Goal: Navigation & Orientation: Find specific page/section

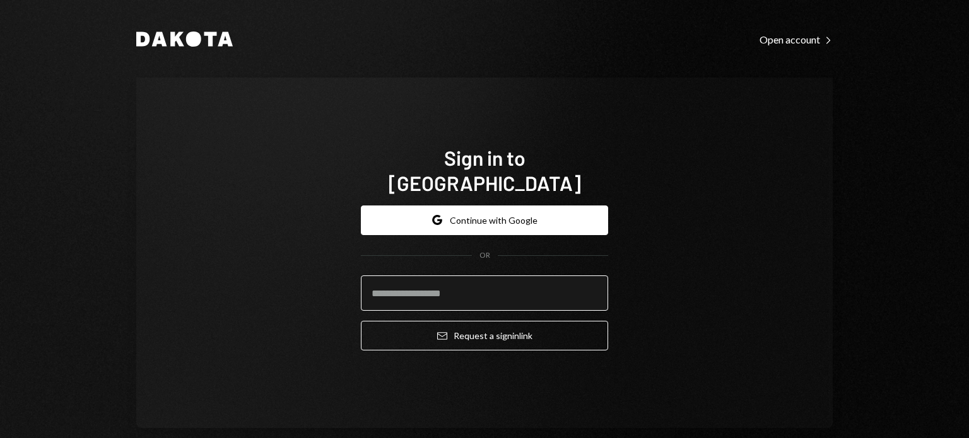
click at [517, 276] on input "email" at bounding box center [484, 293] width 247 height 35
type input "**********"
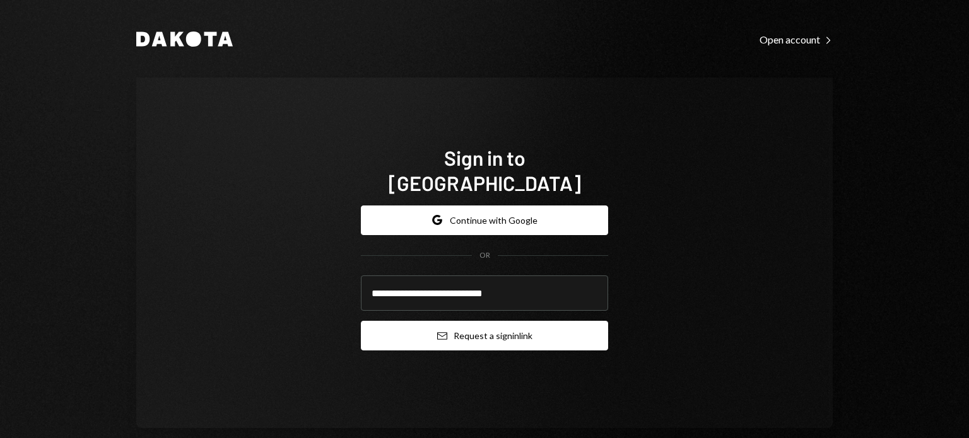
click at [447, 323] on button "Email Request a sign in link" at bounding box center [484, 336] width 247 height 30
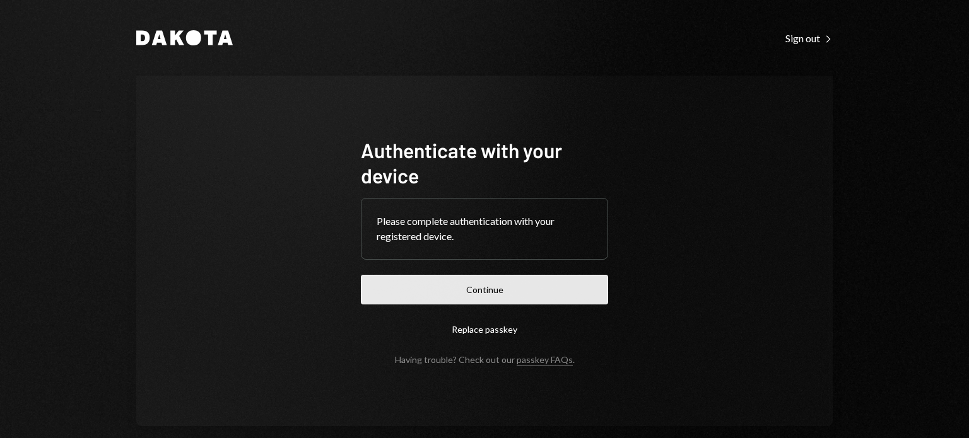
click at [537, 284] on button "Continue" at bounding box center [484, 290] width 247 height 30
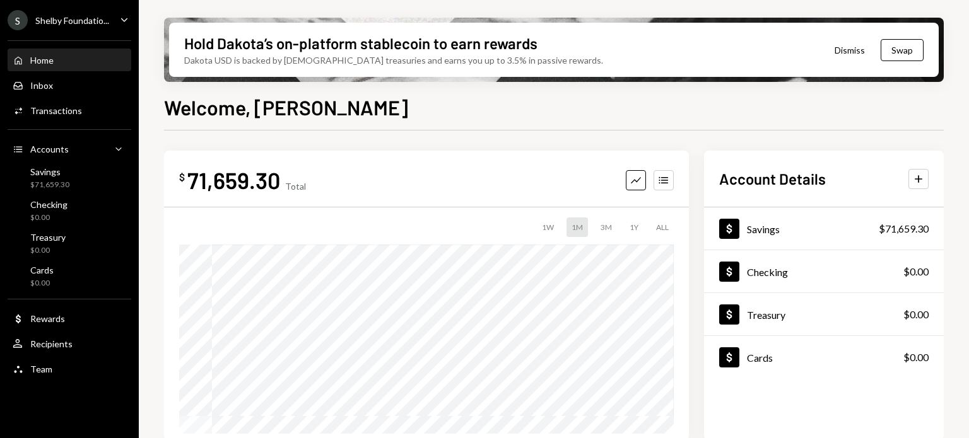
click at [117, 20] on icon "Caret Down" at bounding box center [124, 20] width 14 height 14
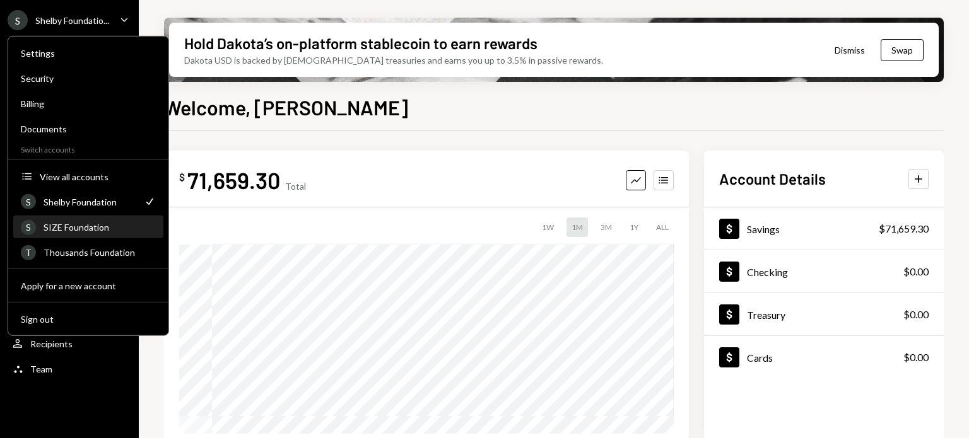
click at [62, 222] on div "SIZE Foundation" at bounding box center [100, 227] width 112 height 11
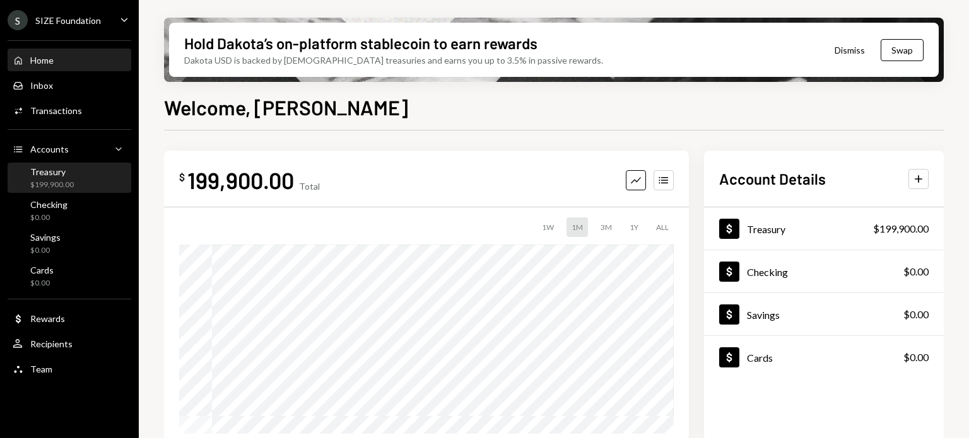
click at [57, 178] on div "Treasury $199,900.00" at bounding box center [52, 178] width 44 height 24
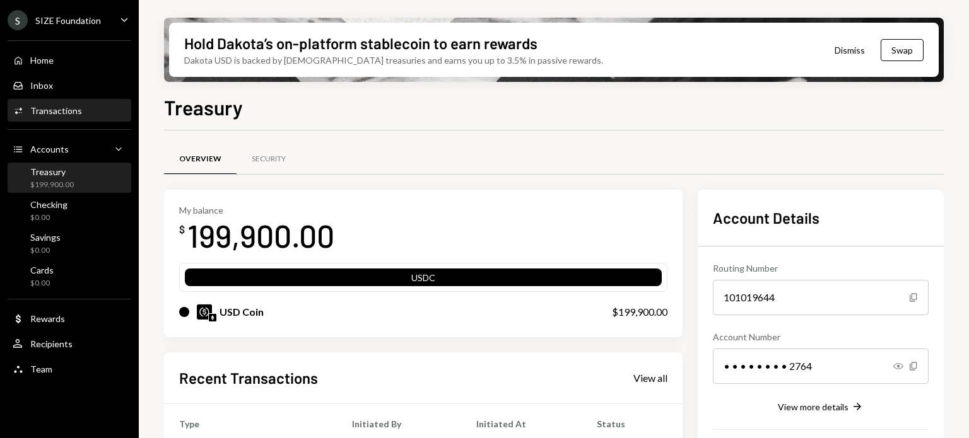
click at [81, 110] on div "Activities Transactions" at bounding box center [70, 110] width 114 height 11
